Goal: Information Seeking & Learning: Learn about a topic

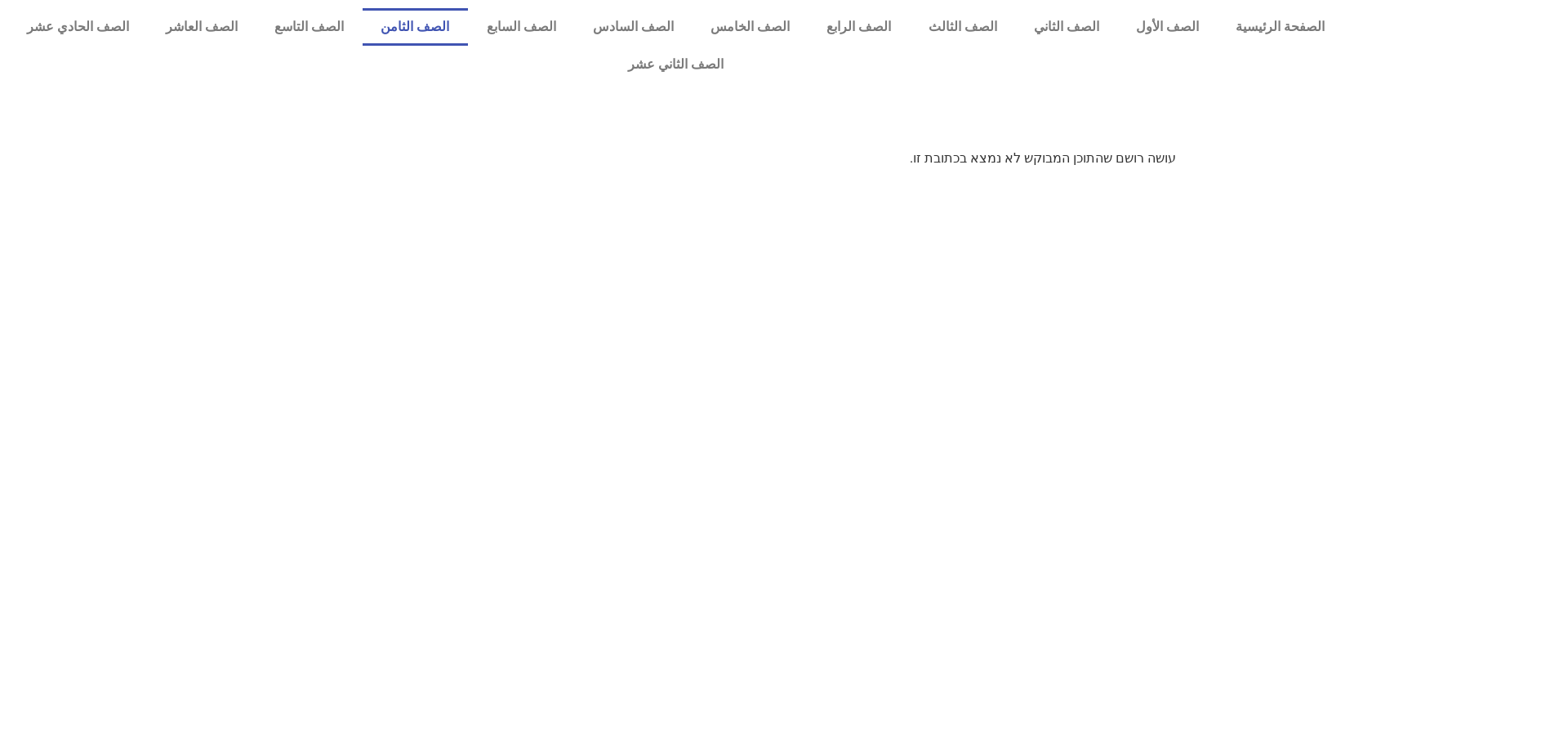
click at [468, 34] on link "الصف الثامن" at bounding box center [416, 27] width 106 height 38
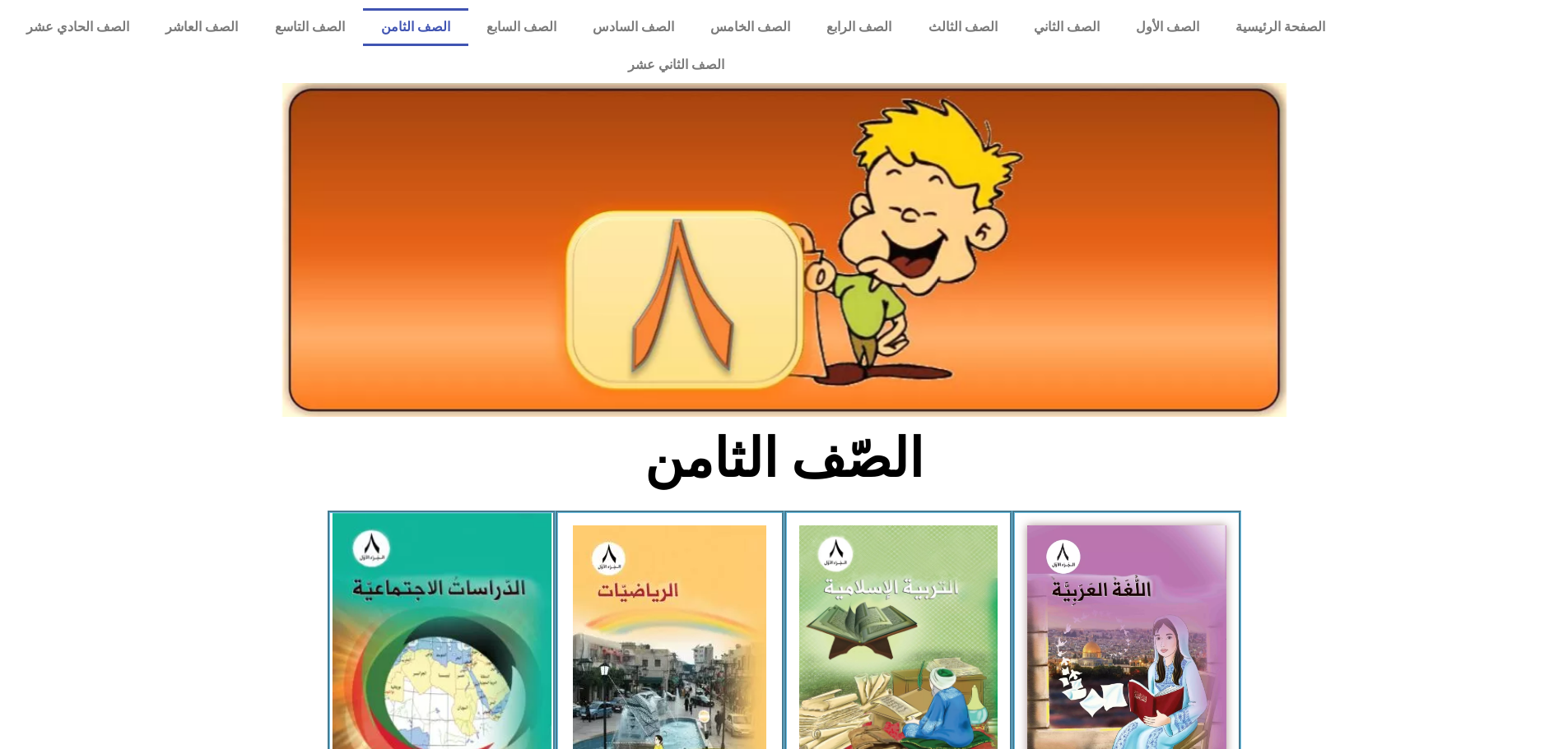
scroll to position [164, 0]
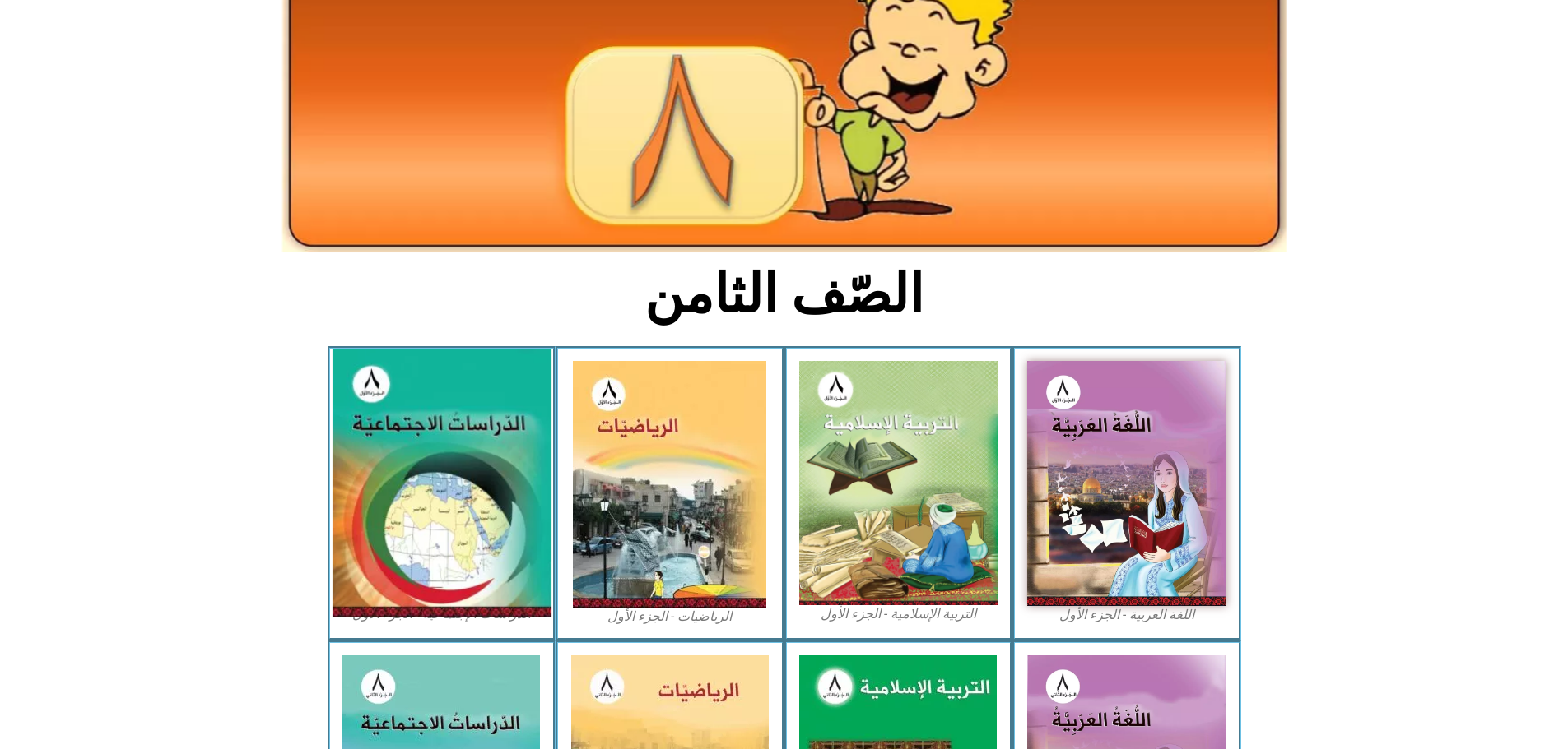
drag, startPoint x: 399, startPoint y: 289, endPoint x: 423, endPoint y: 482, distance: 194.5
click at [399, 291] on section "الصّف الثامن" at bounding box center [784, 303] width 1568 height 86
click at [428, 495] on img at bounding box center [441, 484] width 218 height 269
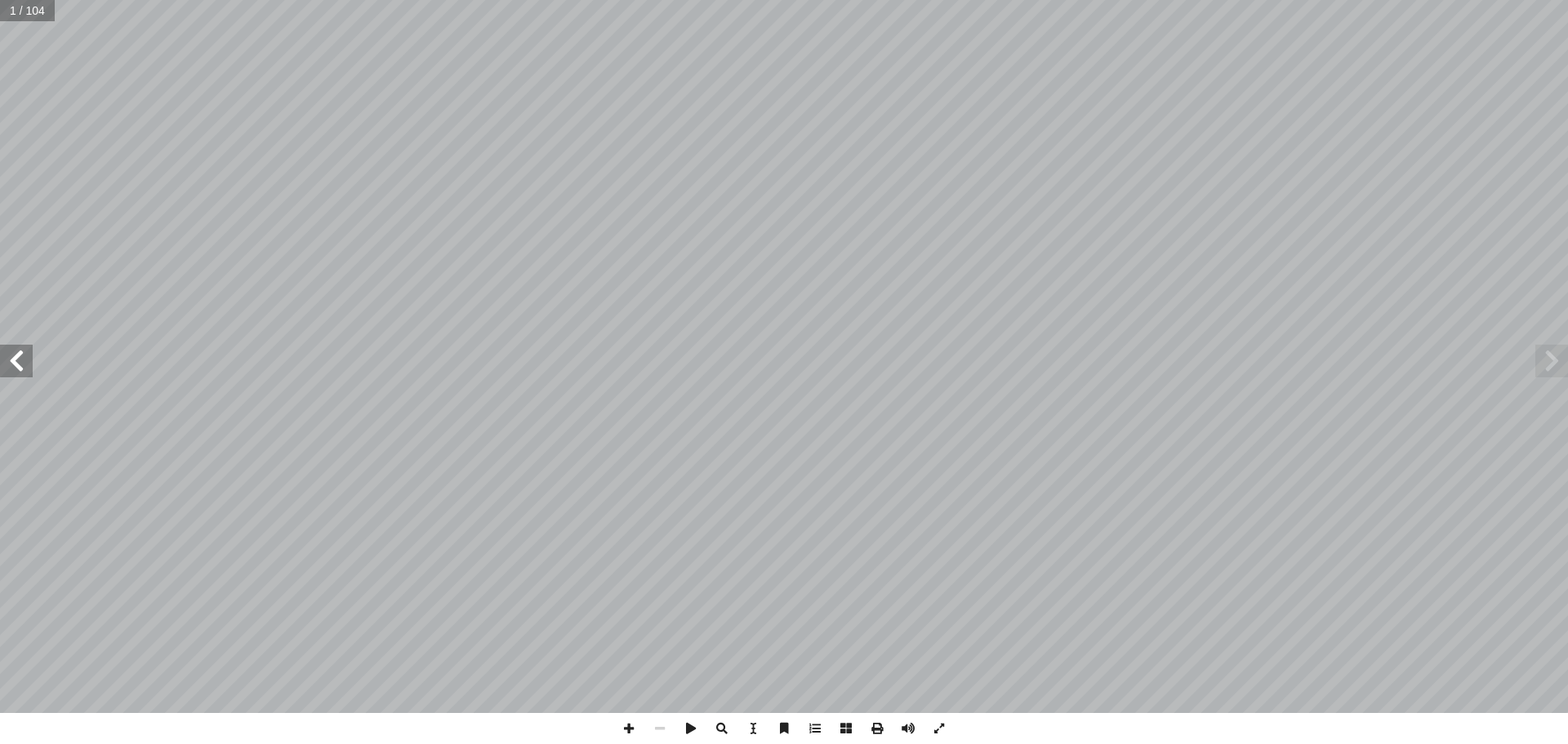
click at [10, 368] on span at bounding box center [16, 361] width 32 height 32
click at [12, 368] on span at bounding box center [16, 361] width 32 height 32
click at [10, 368] on span at bounding box center [16, 361] width 32 height 32
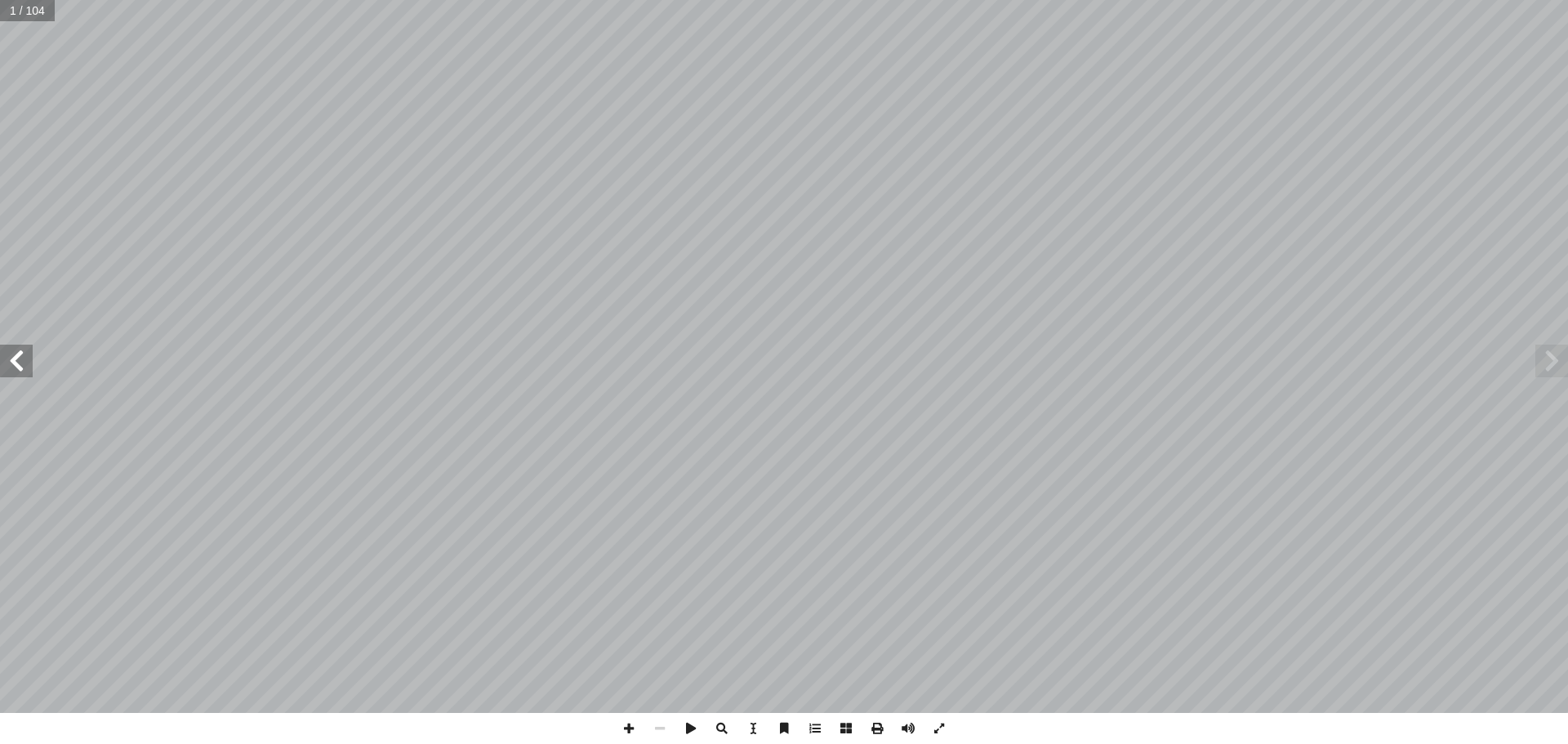
click at [10, 368] on span at bounding box center [16, 361] width 32 height 32
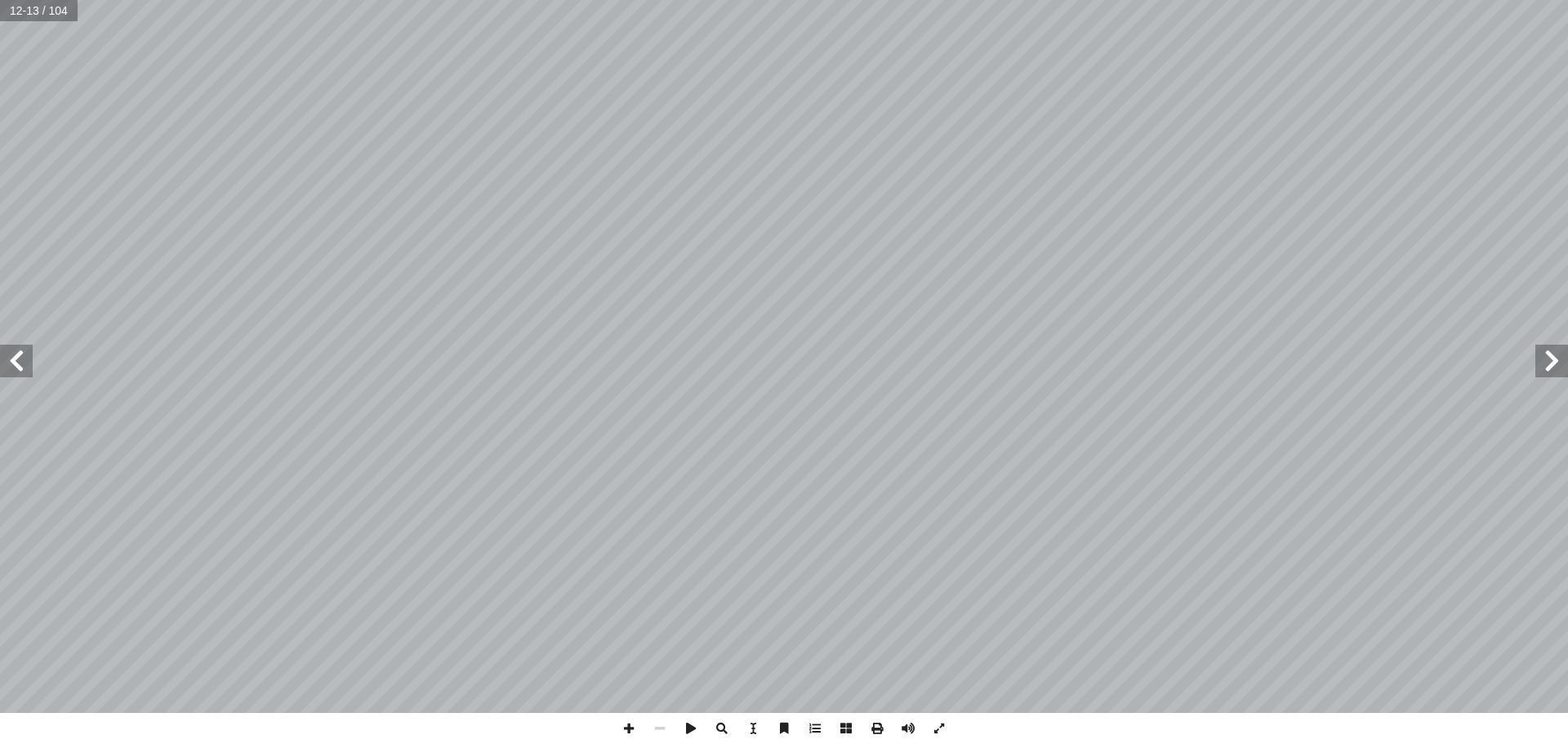
click at [10, 368] on span at bounding box center [16, 361] width 32 height 32
click at [4, 368] on span at bounding box center [16, 361] width 32 height 32
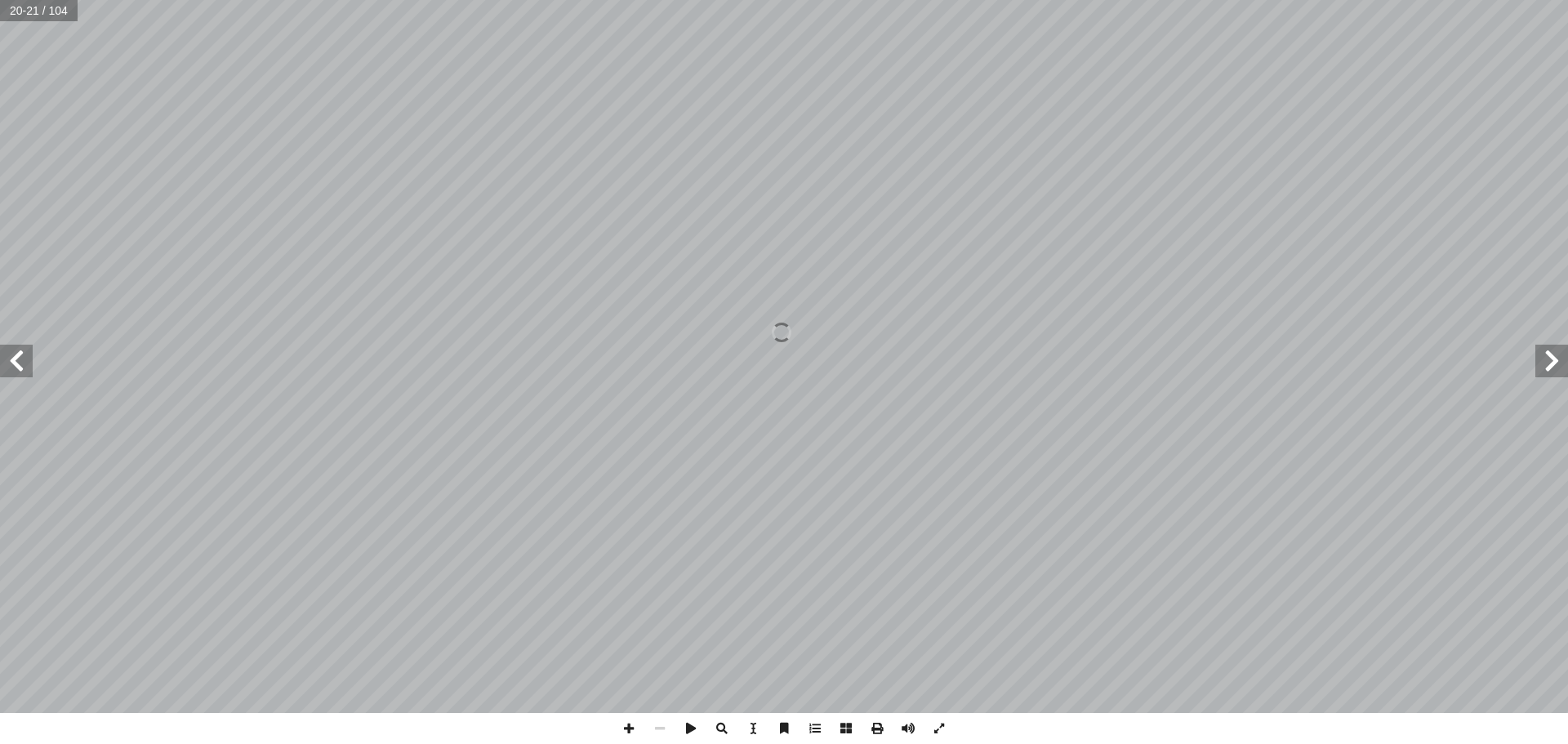
click at [18, 365] on span at bounding box center [16, 361] width 32 height 32
click at [1562, 360] on span at bounding box center [1552, 361] width 32 height 32
click at [27, 368] on span at bounding box center [16, 361] width 32 height 32
click at [28, 365] on span at bounding box center [16, 361] width 32 height 32
click at [621, 730] on span at bounding box center [629, 729] width 31 height 31
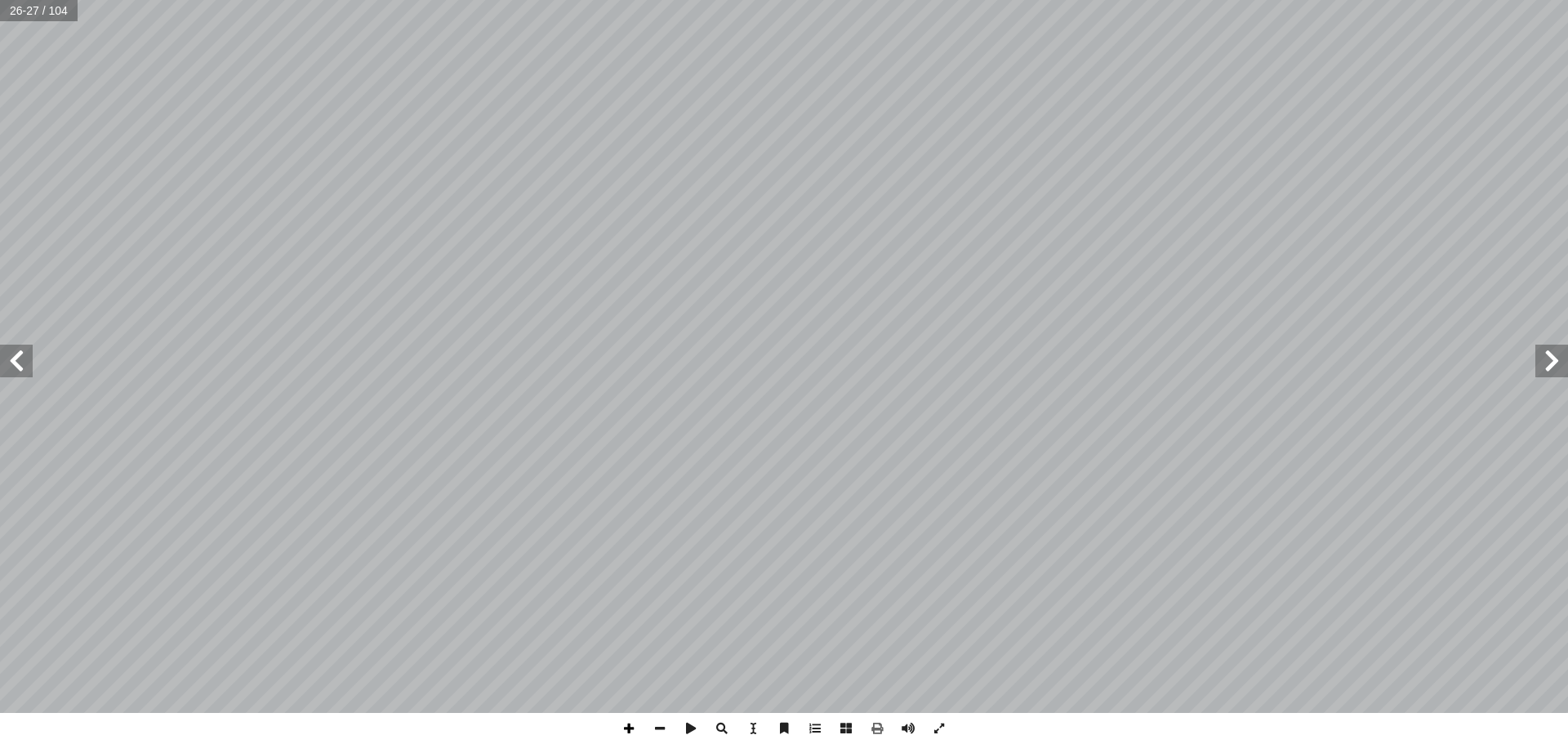
click at [621, 730] on span at bounding box center [629, 729] width 31 height 31
